Goal: Communication & Community: Ask a question

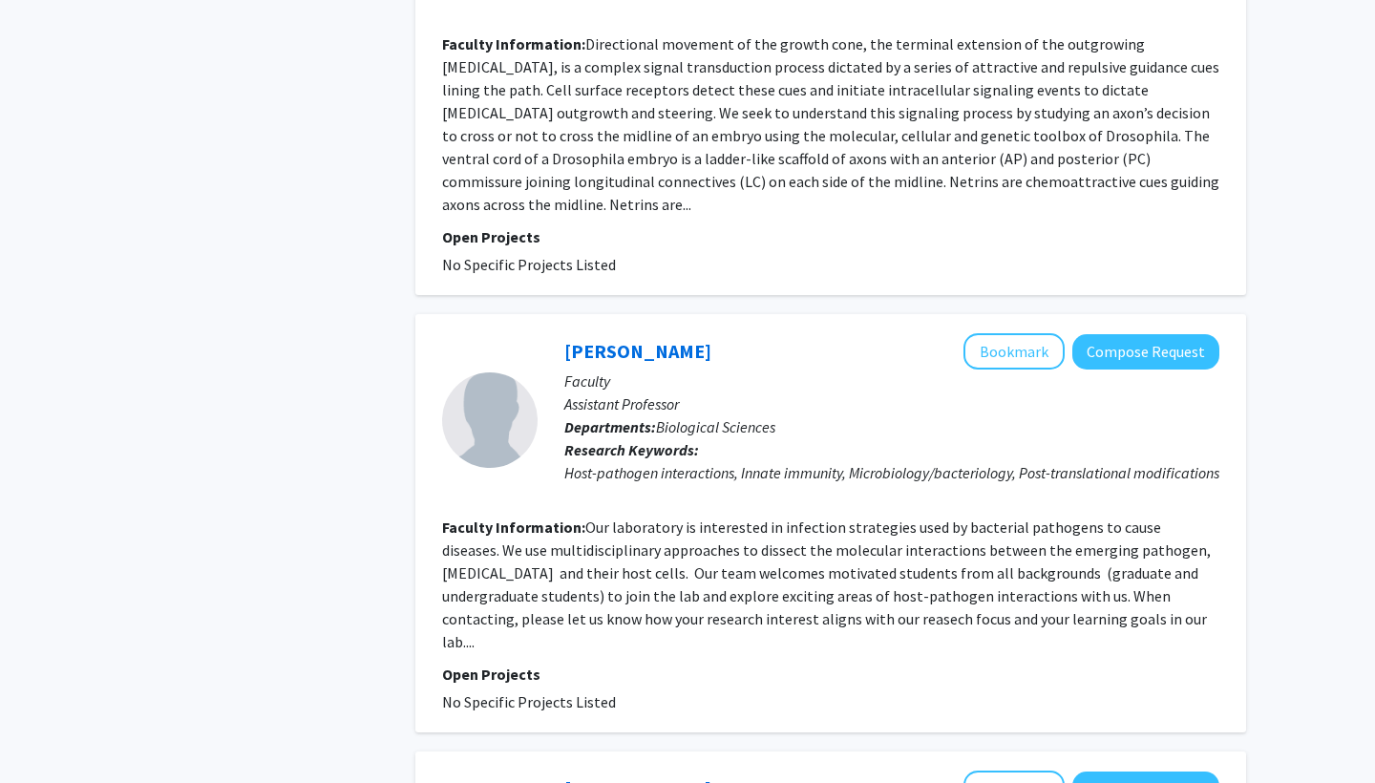
scroll to position [3465, 0]
click at [1137, 334] on button "Compose Request" at bounding box center [1146, 351] width 147 height 35
click at [1141, 334] on button "Compose Request" at bounding box center [1146, 351] width 147 height 35
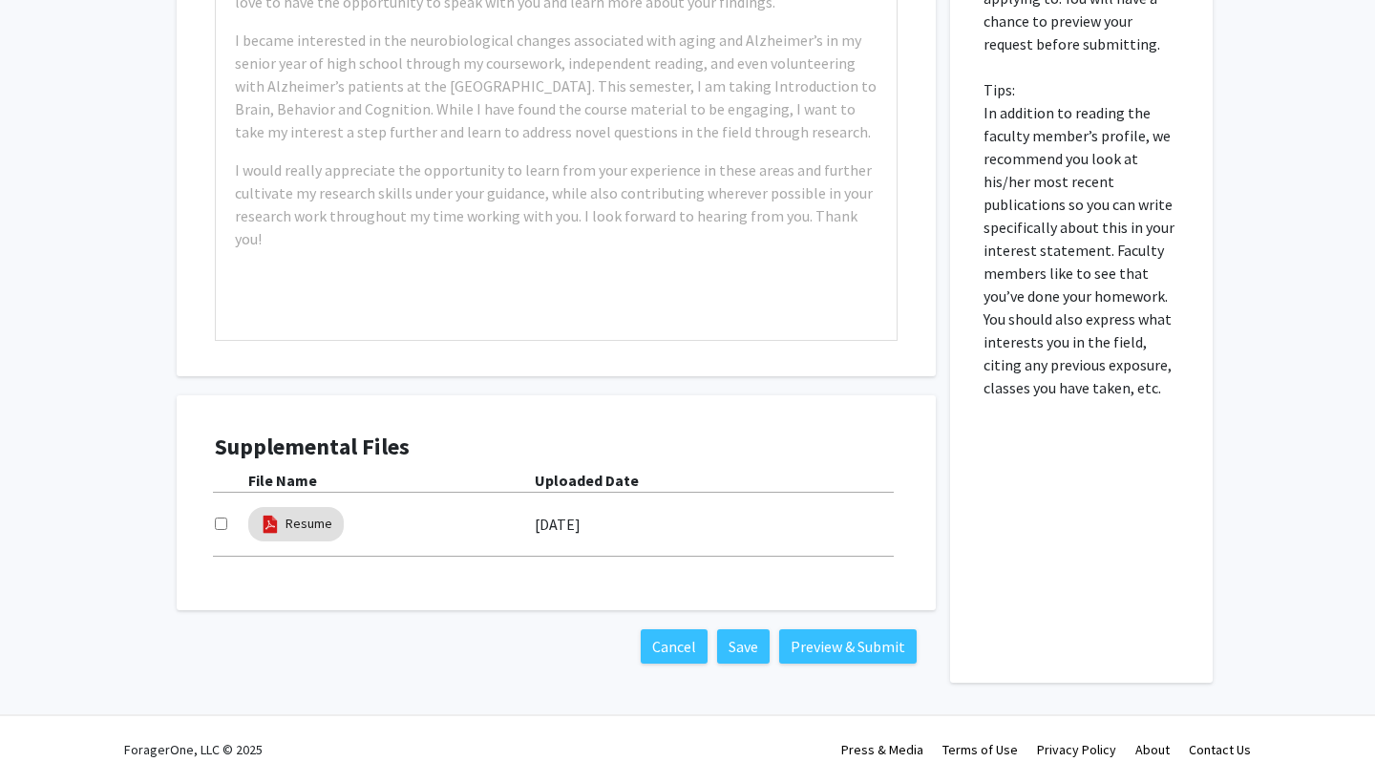
scroll to position [788, 0]
click at [300, 522] on link "Resume" at bounding box center [309, 524] width 47 height 20
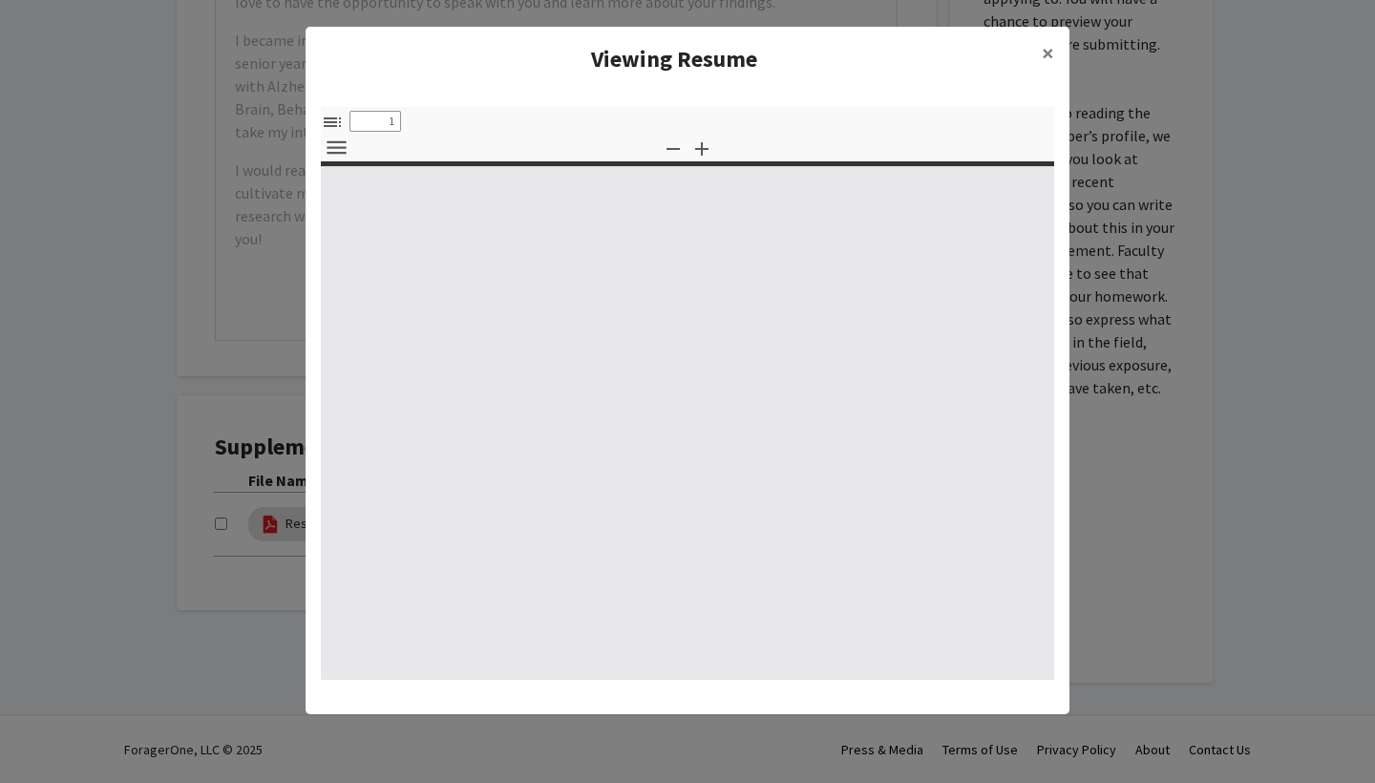
type input "0"
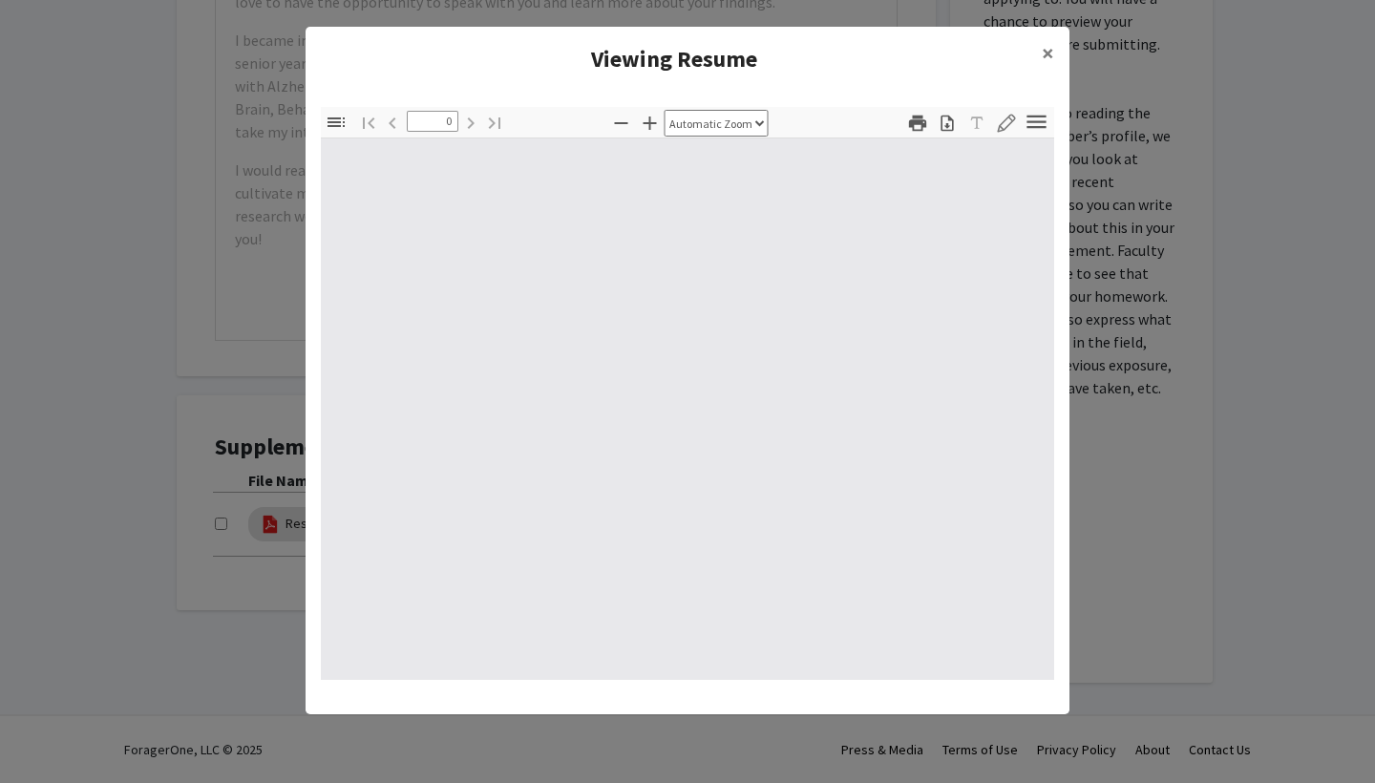
select select "custom"
click at [1045, 57] on span "×" at bounding box center [1048, 53] width 12 height 30
type input "1"
select select "auto"
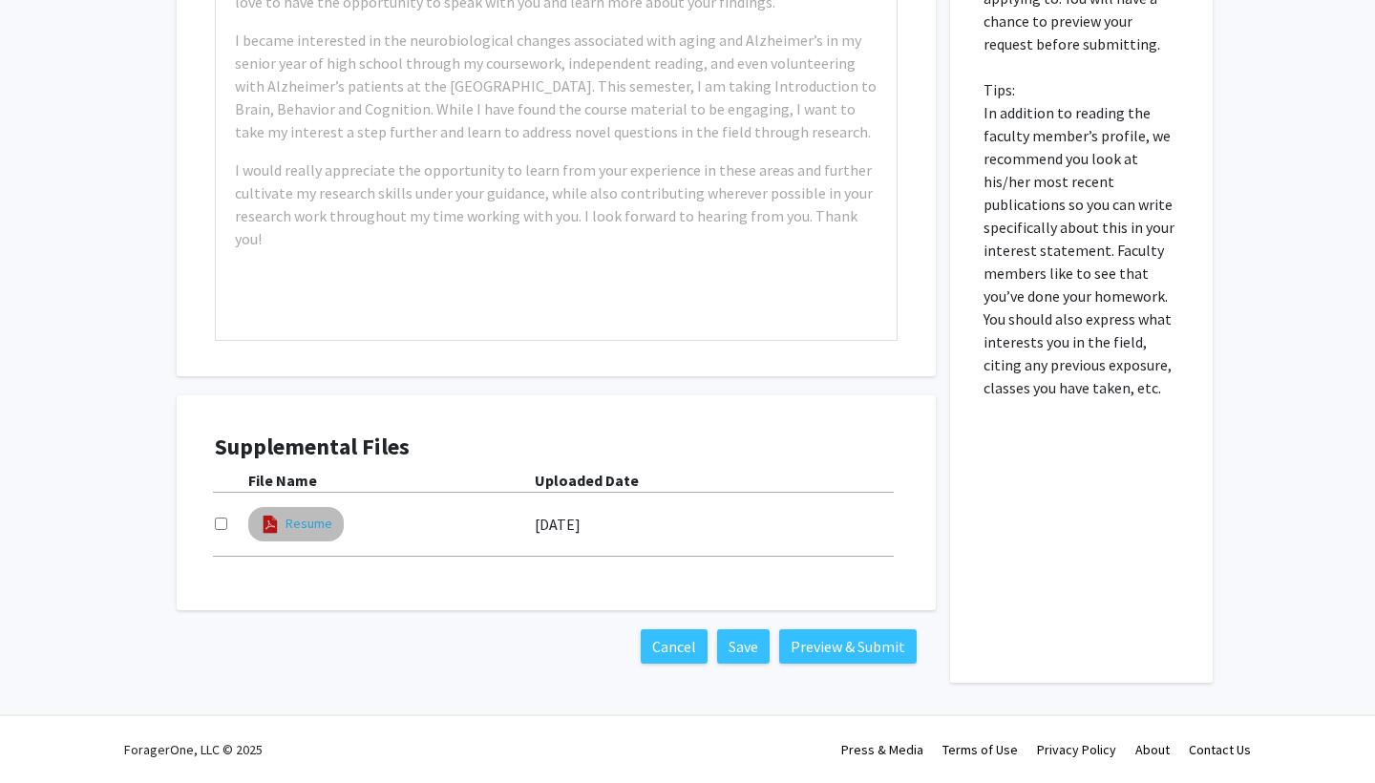
click at [311, 529] on link "Resume" at bounding box center [309, 524] width 47 height 20
select select "custom"
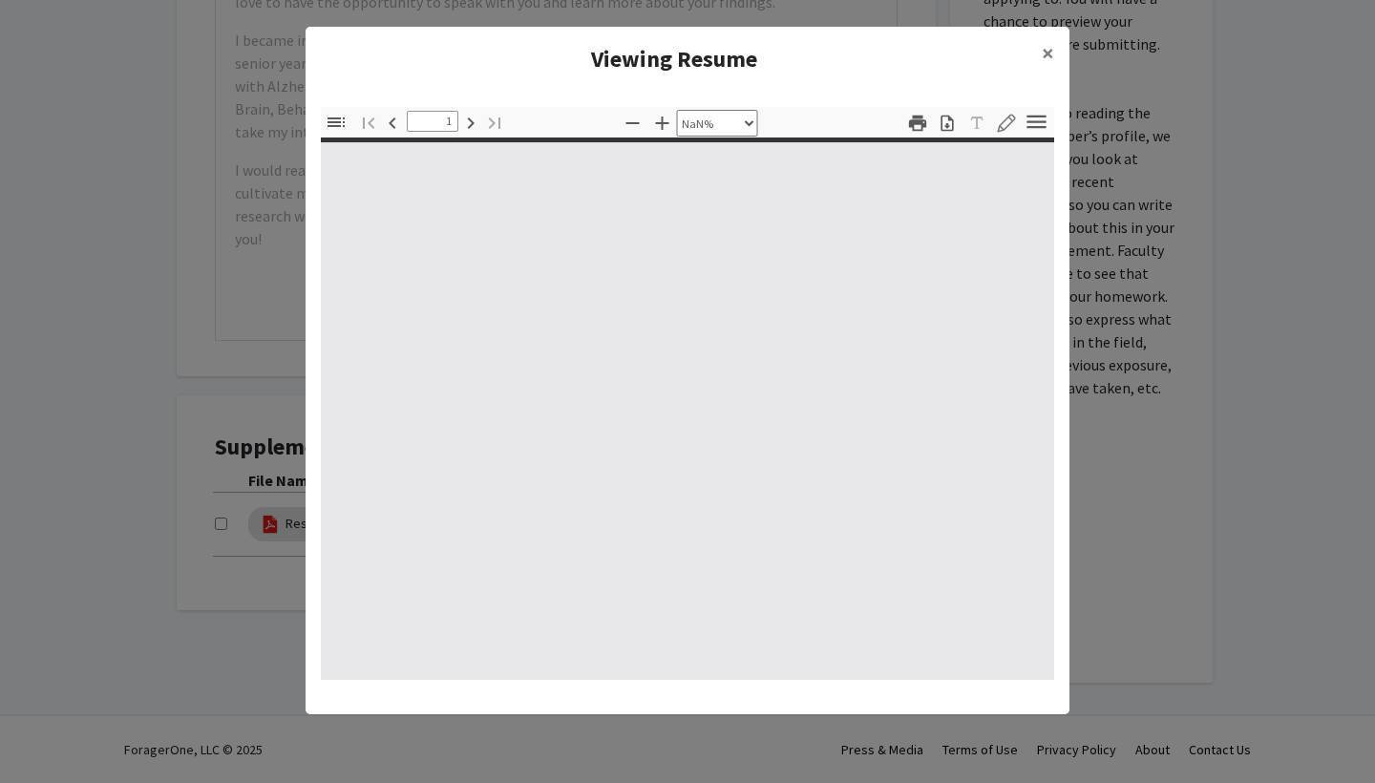
type input "0"
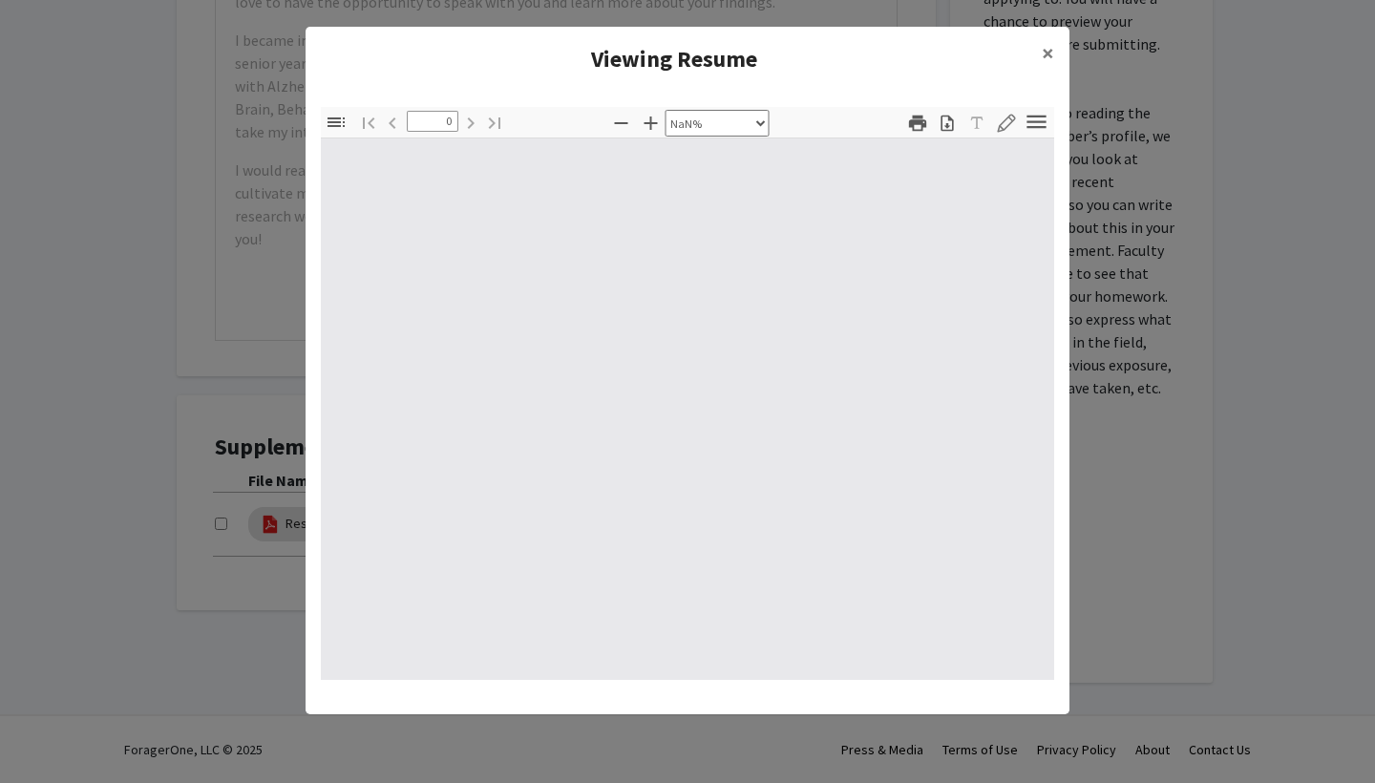
click at [681, 250] on div at bounding box center [688, 409] width 734 height 542
select select "auto"
type input "1"
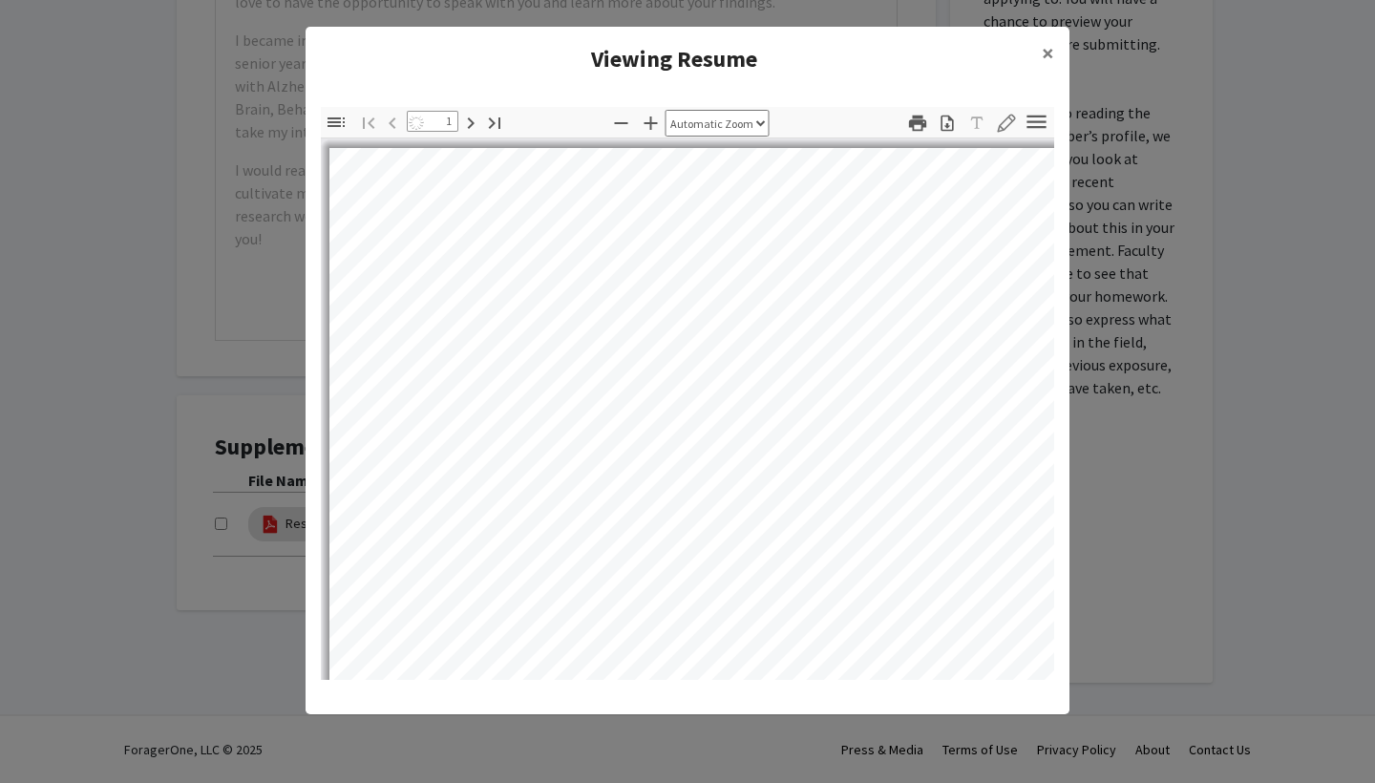
select select "page-width"
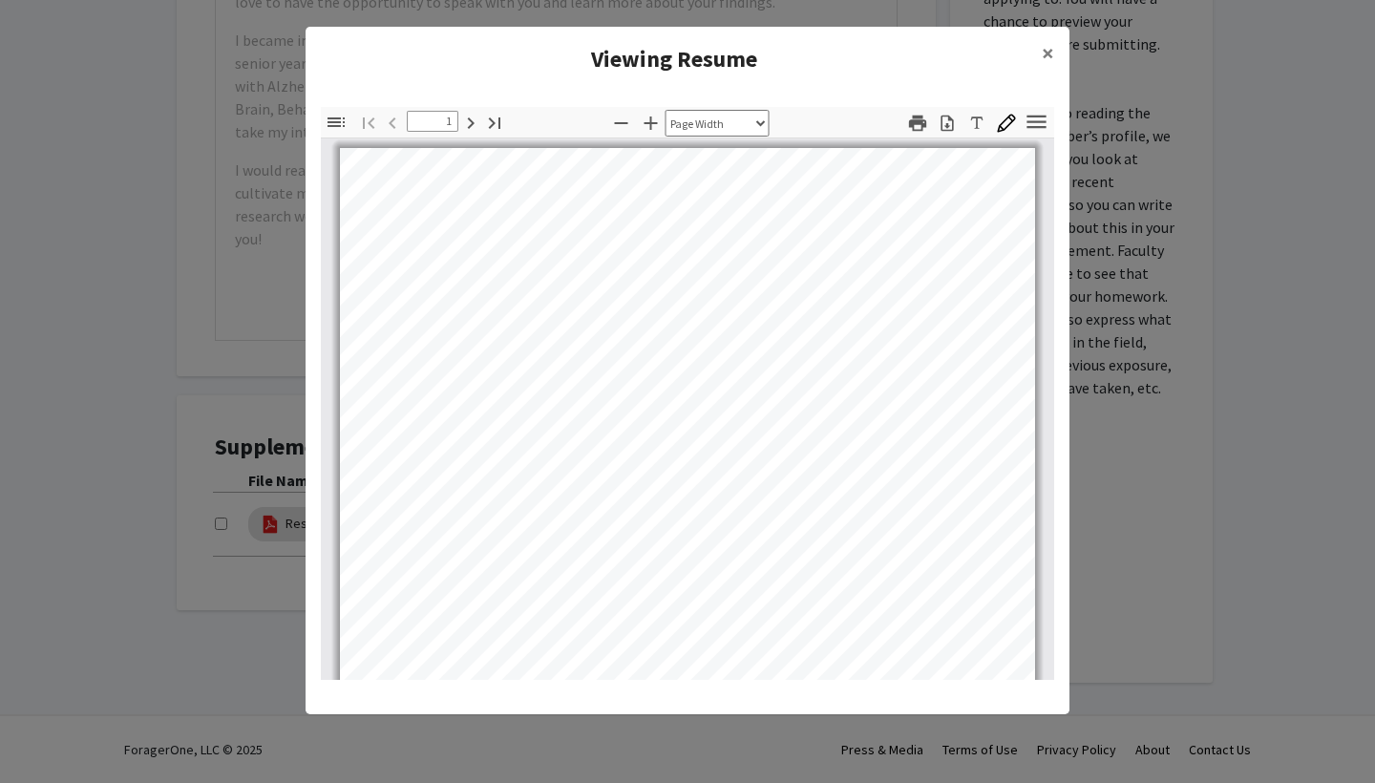
scroll to position [0, 0]
click at [1049, 58] on span "×" at bounding box center [1048, 53] width 12 height 30
